Goal: Transaction & Acquisition: Purchase product/service

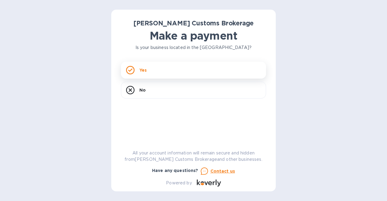
click at [151, 74] on div "Yes" at bounding box center [193, 70] width 145 height 17
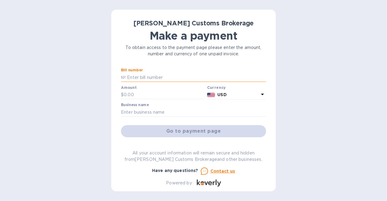
click at [168, 77] on input "text" at bounding box center [196, 77] width 140 height 9
paste input "0001067"
type input "0001067"
click at [153, 94] on input "text" at bounding box center [164, 94] width 81 height 9
paste input "653.51"
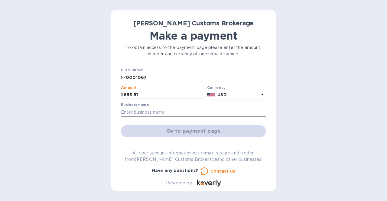
type input "653.51"
click at [171, 110] on input "text" at bounding box center [193, 112] width 145 height 9
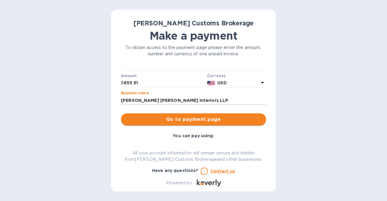
scroll to position [30, 0]
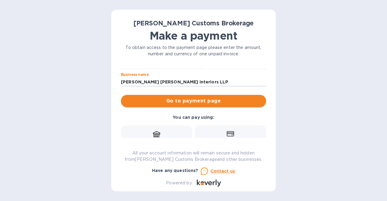
type input "[PERSON_NAME] [PERSON_NAME] Interiors LLP"
click at [219, 102] on span "Go to payment page" at bounding box center [194, 100] width 136 height 7
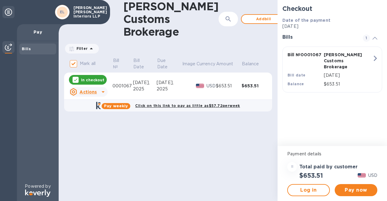
click at [100, 92] on icon at bounding box center [103, 91] width 7 height 7
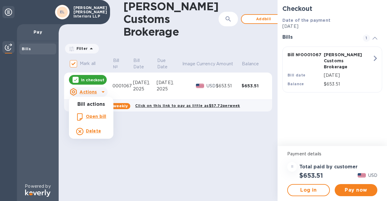
click at [364, 191] on div at bounding box center [193, 100] width 387 height 201
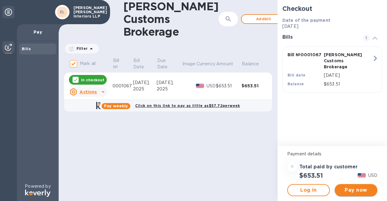
click at [359, 190] on span "Pay now" at bounding box center [356, 190] width 33 height 7
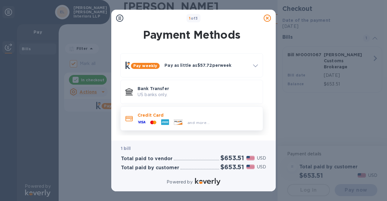
click at [179, 119] on div "and more..." at bounding box center [173, 122] width 77 height 9
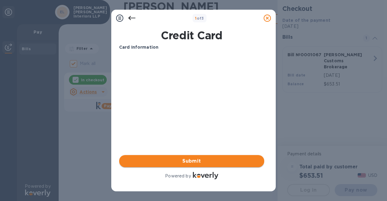
click at [201, 161] on span "Submit" at bounding box center [192, 161] width 136 height 7
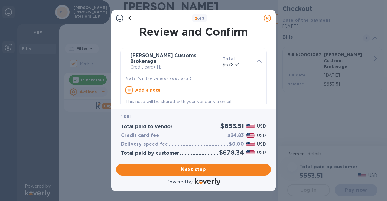
click at [232, 126] on h2 "$653.51" at bounding box center [233, 126] width 24 height 8
copy h2 "653.51"
click at [238, 136] on h3 "$24.83" at bounding box center [236, 136] width 17 height 6
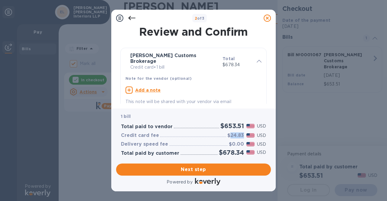
copy h3 "24.83"
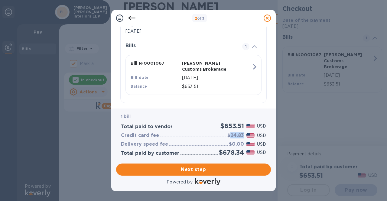
scroll to position [129, 0]
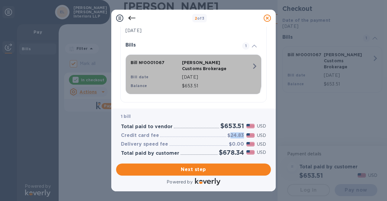
drag, startPoint x: 138, startPoint y: 56, endPoint x: 168, endPoint y: 57, distance: 30.3
click at [168, 60] on p "Bill № 0001067" at bounding box center [155, 63] width 49 height 6
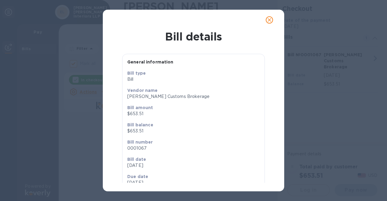
click at [138, 152] on div "Bill number 0001067" at bounding box center [193, 145] width 137 height 17
click at [135, 148] on p "0001067" at bounding box center [193, 148] width 133 height 6
copy p "0001067"
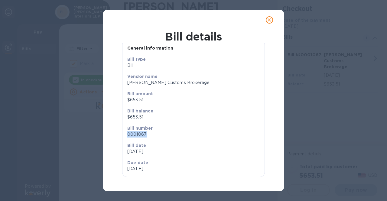
scroll to position [0, 0]
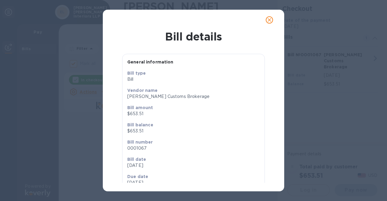
click at [170, 100] on div "Vendor name [PERSON_NAME] Customs Brokerage" at bounding box center [193, 93] width 137 height 17
click at [269, 24] on button "close" at bounding box center [269, 20] width 15 height 15
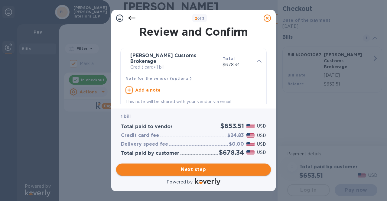
click at [200, 167] on span "Next step" at bounding box center [193, 169] width 145 height 7
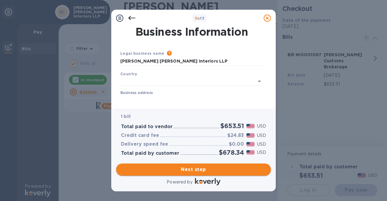
type input "[GEOGRAPHIC_DATA]"
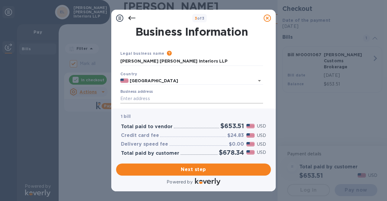
click at [153, 97] on input "Business address" at bounding box center [191, 98] width 143 height 9
type input "[STREET_ADDRESS]"
type input "[US_STATE]"
type input "NY"
type input "10013"
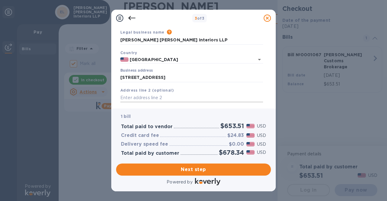
scroll to position [30, 0]
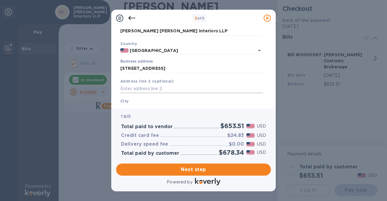
click at [167, 89] on input "text" at bounding box center [191, 88] width 143 height 9
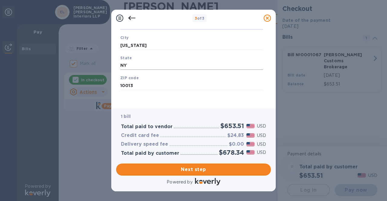
scroll to position [95, 0]
type input "FL3"
click at [199, 173] on button "Next step" at bounding box center [193, 170] width 155 height 12
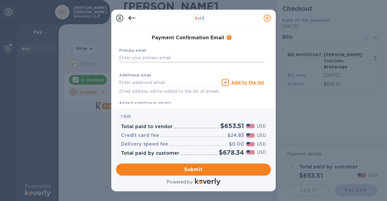
click at [160, 56] on input "text" at bounding box center [191, 57] width 145 height 9
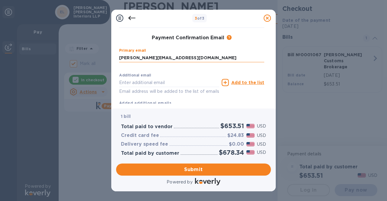
type input "[PERSON_NAME][EMAIL_ADDRESS][DOMAIN_NAME]"
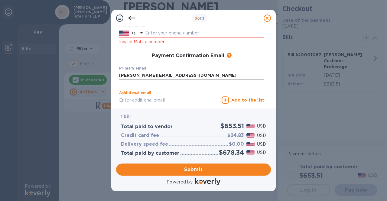
scroll to position [104, 0]
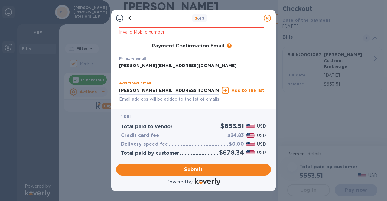
type input "[PERSON_NAME][EMAIL_ADDRESS][DOMAIN_NAME]"
click at [243, 92] on u "Add to the list" at bounding box center [247, 90] width 33 height 5
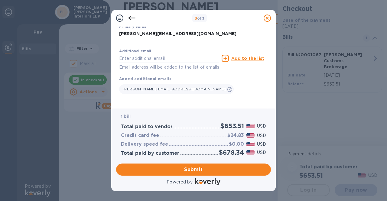
scroll to position [143, 0]
click at [148, 54] on input "text" at bounding box center [169, 58] width 100 height 9
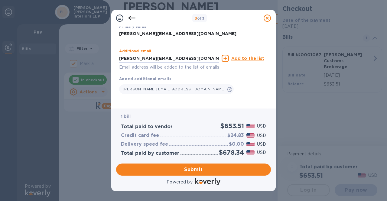
type input "[PERSON_NAME][EMAIL_ADDRESS][DOMAIN_NAME]"
click at [225, 82] on div "[PERSON_NAME][EMAIL_ADDRESS][DOMAIN_NAME]" at bounding box center [191, 88] width 145 height 12
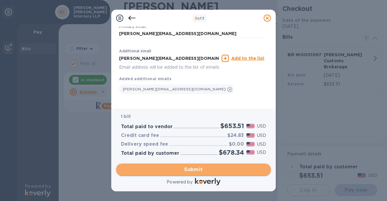
click at [206, 172] on span "Submit" at bounding box center [193, 169] width 145 height 7
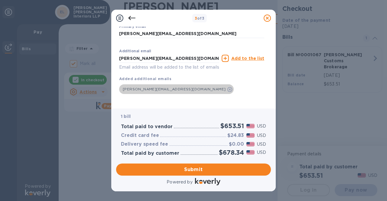
click at [228, 87] on span at bounding box center [230, 89] width 5 height 5
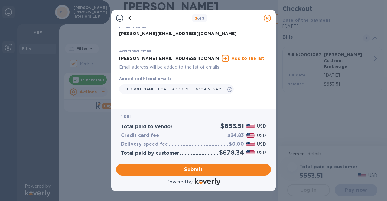
scroll to position [131, 0]
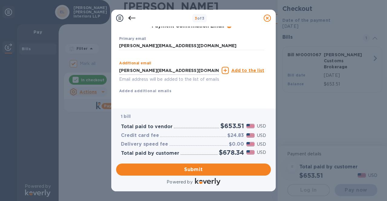
drag, startPoint x: 175, startPoint y: 62, endPoint x: 79, endPoint y: 57, distance: 96.6
click at [78, 58] on div "3 of 3 Payment Contact Information First name First name is a required field La…" at bounding box center [193, 100] width 387 height 201
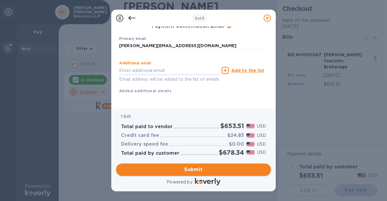
click at [217, 166] on span "Submit" at bounding box center [193, 169] width 145 height 7
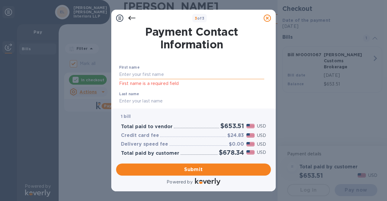
click at [170, 75] on input "text" at bounding box center [191, 74] width 145 height 9
type input "[PERSON_NAME]"
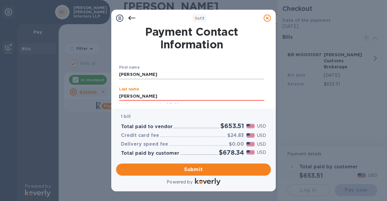
scroll to position [30, 0]
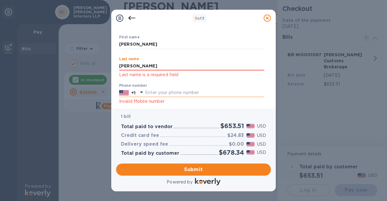
type input "[PERSON_NAME]"
click at [182, 90] on input "text" at bounding box center [204, 92] width 119 height 9
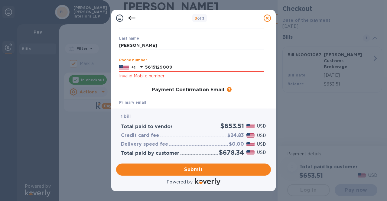
scroll to position [61, 0]
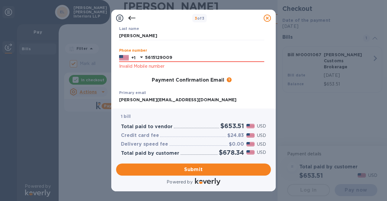
type input "5615129009"
click at [191, 89] on div "Primary email [PERSON_NAME][EMAIL_ADDRESS][DOMAIN_NAME] ​" at bounding box center [192, 99] width 150 height 22
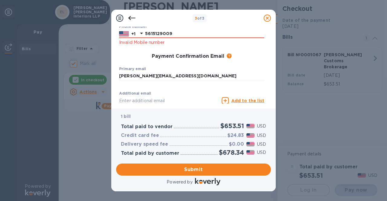
scroll to position [121, 0]
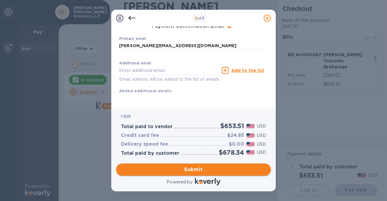
click at [183, 171] on span "Submit" at bounding box center [193, 169] width 145 height 7
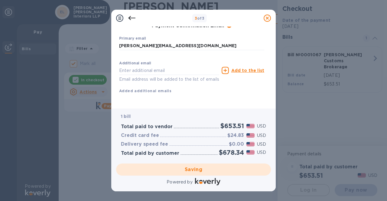
checkbox input "false"
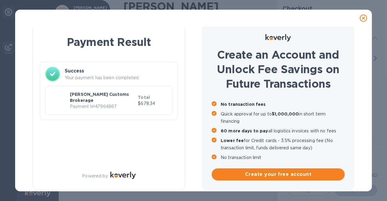
scroll to position [3, 0]
